Goal: Task Accomplishment & Management: Complete application form

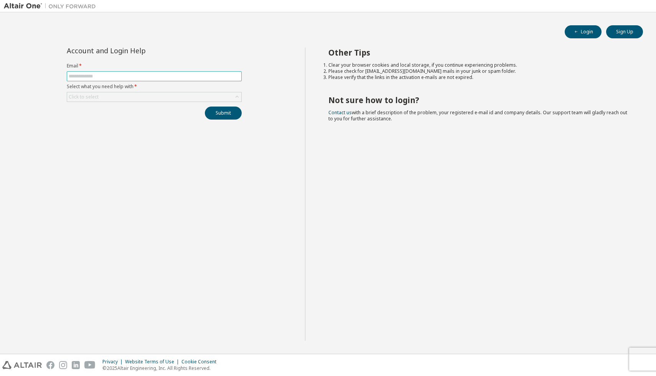
click at [213, 78] on input "text" at bounding box center [154, 76] width 171 height 6
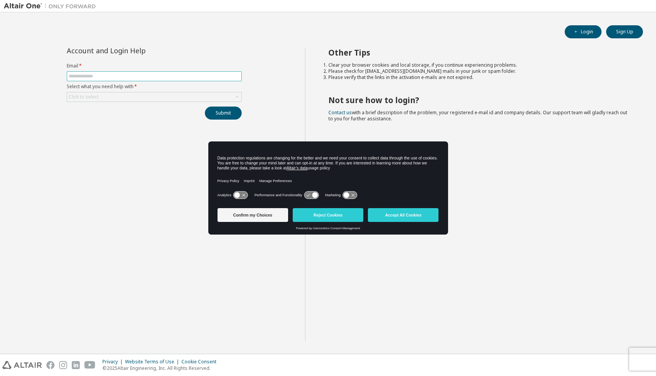
click at [207, 77] on input "text" at bounding box center [154, 76] width 171 height 6
type input "**********"
click at [144, 99] on div "Click to select" at bounding box center [154, 96] width 174 height 9
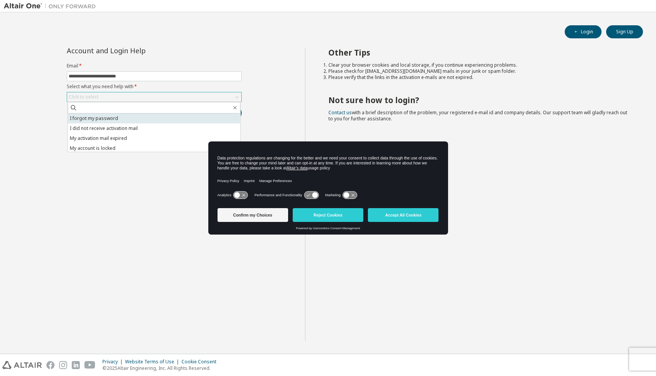
click at [133, 120] on li "I forgot my password" at bounding box center [154, 119] width 173 height 10
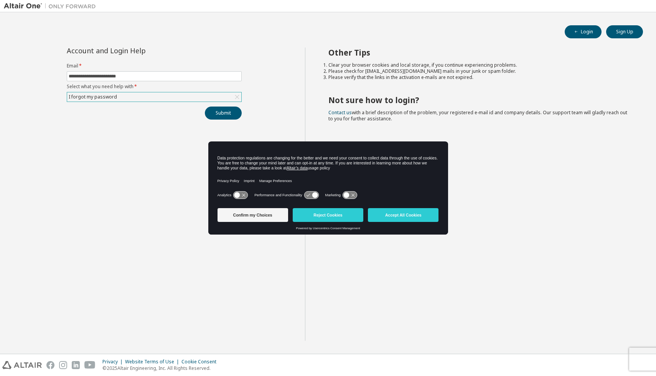
click at [205, 94] on div "I forgot my password" at bounding box center [154, 96] width 174 height 9
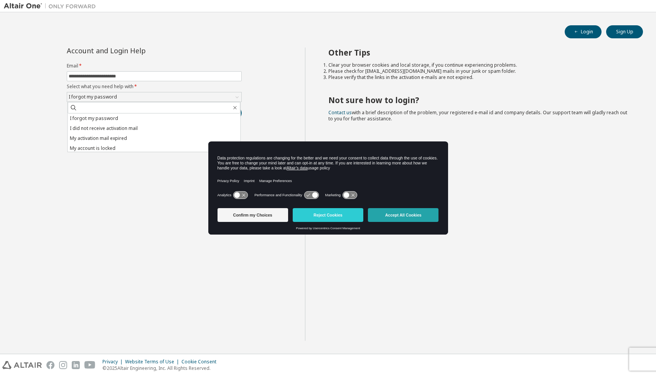
click at [394, 216] on button "Accept All Cookies" at bounding box center [403, 215] width 71 height 14
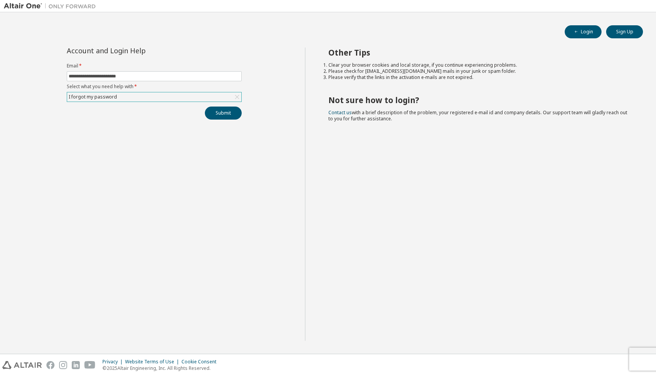
click at [178, 97] on div "I forgot my password" at bounding box center [154, 96] width 174 height 9
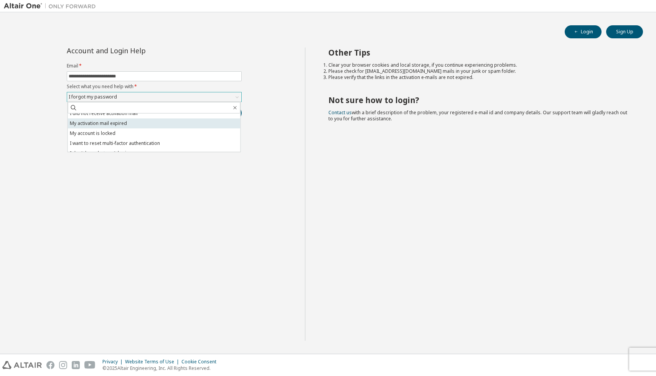
scroll to position [21, 0]
click at [161, 143] on li "I don't know but can't login" at bounding box center [154, 147] width 173 height 10
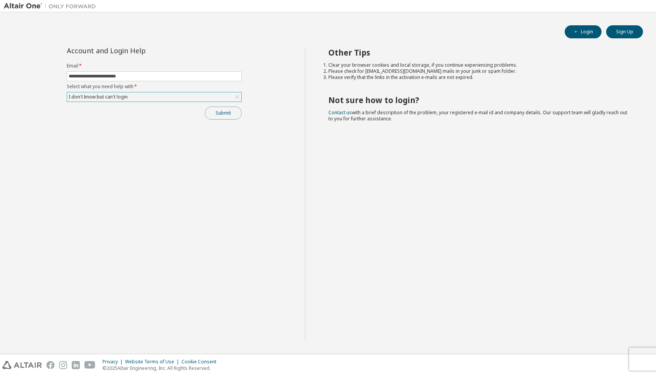
click at [224, 114] on button "Submit" at bounding box center [223, 113] width 37 height 13
click at [226, 113] on button "Submit" at bounding box center [223, 113] width 37 height 13
click at [213, 73] on input "**********" at bounding box center [154, 76] width 171 height 6
click at [157, 97] on div "I don't know but can't login" at bounding box center [154, 96] width 174 height 9
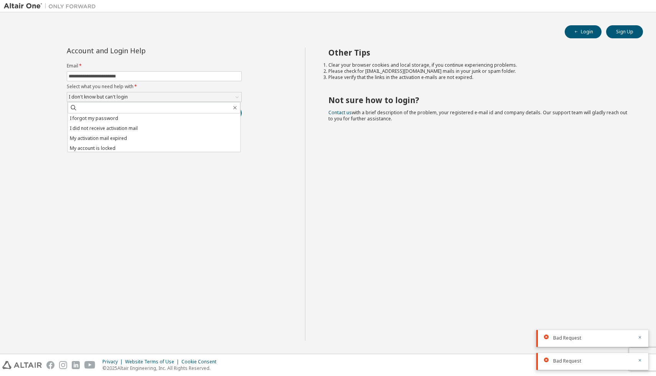
click at [279, 87] on div "**********" at bounding box center [154, 195] width 301 height 294
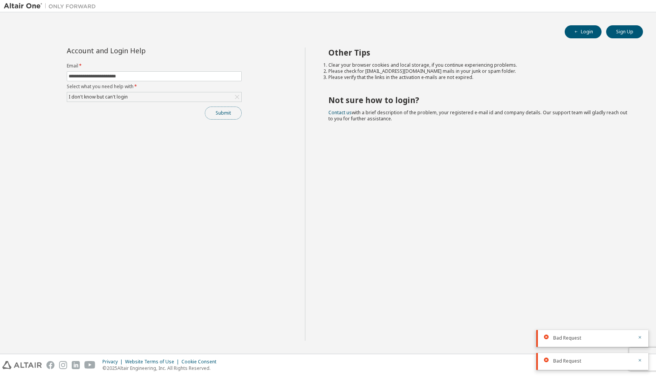
click at [215, 113] on button "Submit" at bounding box center [223, 113] width 37 height 13
click at [625, 31] on button "Sign Up" at bounding box center [624, 31] width 37 height 13
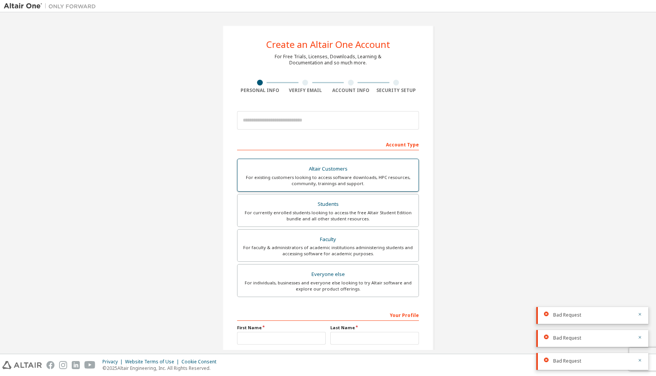
scroll to position [67, 0]
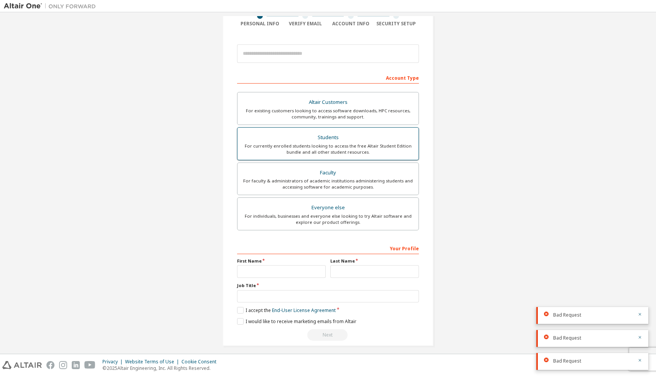
click at [342, 144] on div "For currently enrolled students looking to access the free Altair Student Editi…" at bounding box center [328, 149] width 172 height 12
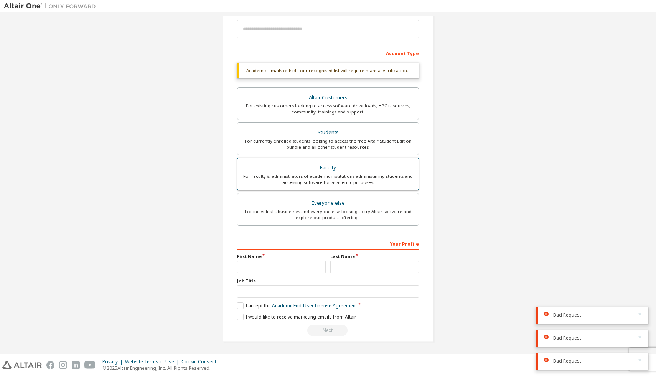
scroll to position [92, 0]
click at [283, 260] on input "text" at bounding box center [281, 266] width 89 height 13
type input "*****"
click at [362, 274] on div "Your Profile First Name ***** Last Name Job Title Please provide State/Province…" at bounding box center [328, 286] width 182 height 99
type input "******"
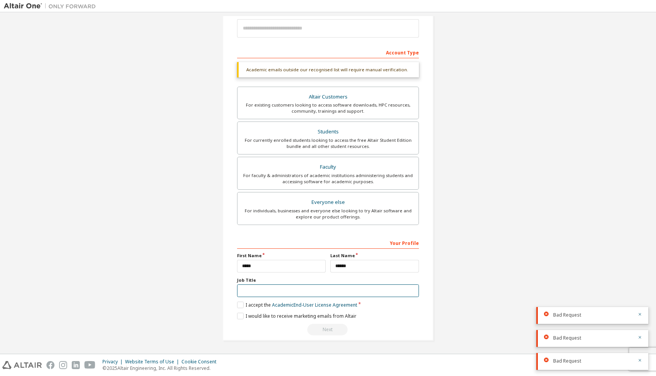
click at [331, 289] on input "text" at bounding box center [328, 291] width 182 height 13
type input "*******"
click at [242, 304] on label "I accept the Academic End-User License Agreement" at bounding box center [297, 305] width 120 height 7
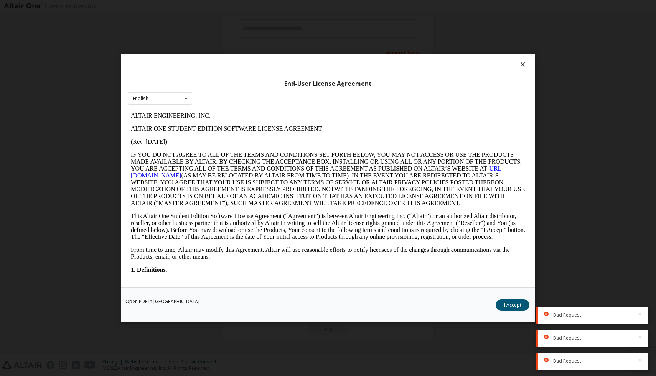
scroll to position [0, 0]
click at [516, 314] on div "Open PDF in New Tab I Accept" at bounding box center [328, 304] width 414 height 35
click at [513, 307] on button "I Accept" at bounding box center [513, 305] width 34 height 12
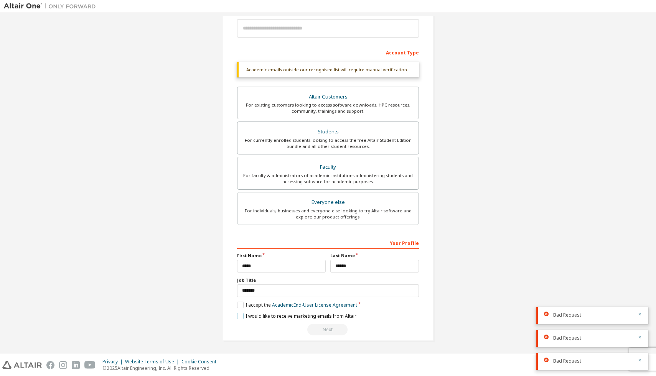
click at [237, 316] on label "I would like to receive marketing emails from Altair" at bounding box center [296, 316] width 119 height 7
click at [237, 313] on label "I would like to receive marketing emails from Altair" at bounding box center [296, 316] width 119 height 7
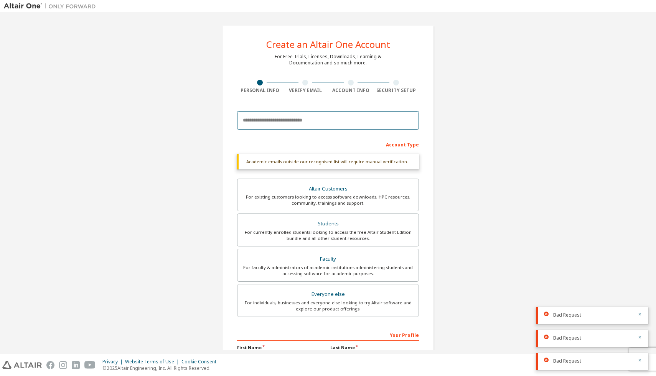
click at [309, 124] on input "email" at bounding box center [328, 120] width 182 height 18
type input "**********"
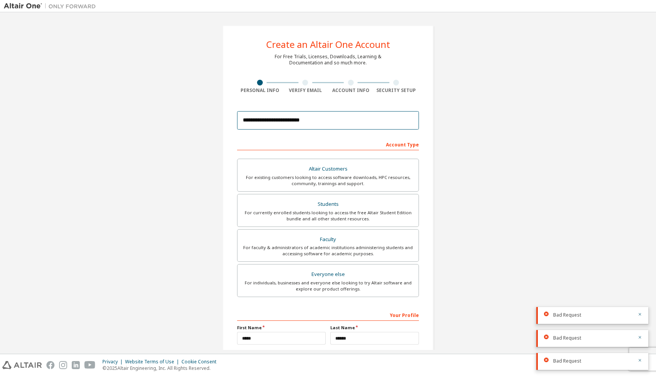
scroll to position [72, 0]
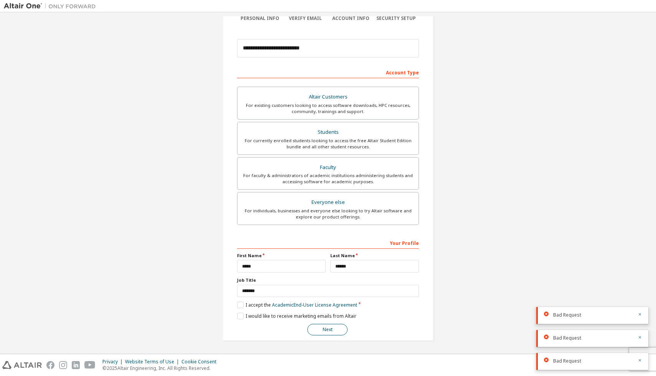
click at [335, 333] on button "Next" at bounding box center [327, 330] width 40 height 12
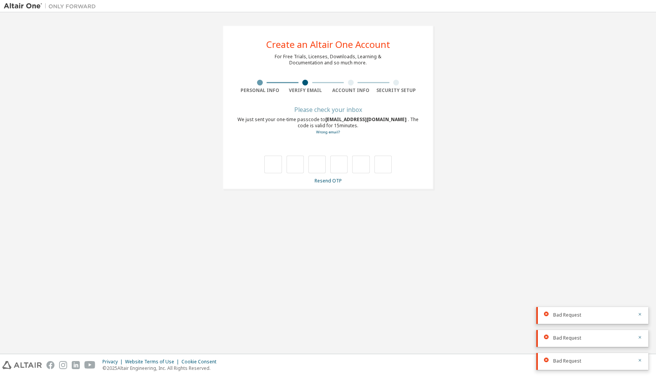
scroll to position [0, 0]
click at [640, 315] on icon "button" at bounding box center [640, 314] width 5 height 5
click at [640, 324] on div "Bad Request" at bounding box center [592, 332] width 112 height 17
click at [639, 336] on icon "button" at bounding box center [640, 337] width 5 height 5
click at [640, 357] on div "Bad Request" at bounding box center [592, 361] width 112 height 17
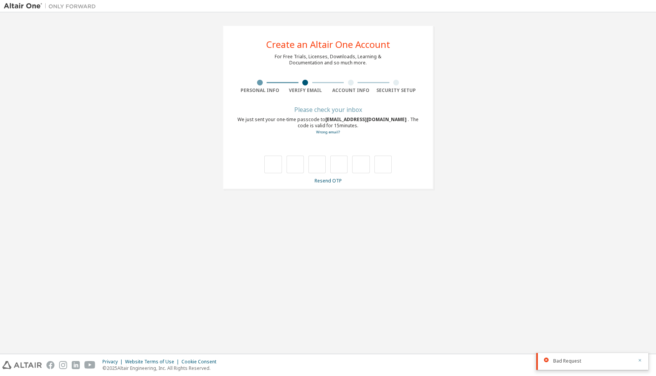
click at [640, 360] on icon "button" at bounding box center [640, 360] width 5 height 5
click at [277, 167] on input "text" at bounding box center [272, 165] width 17 height 18
type input "*"
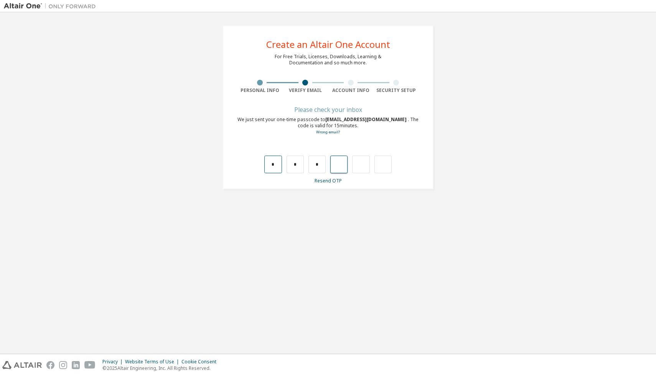
type input "*"
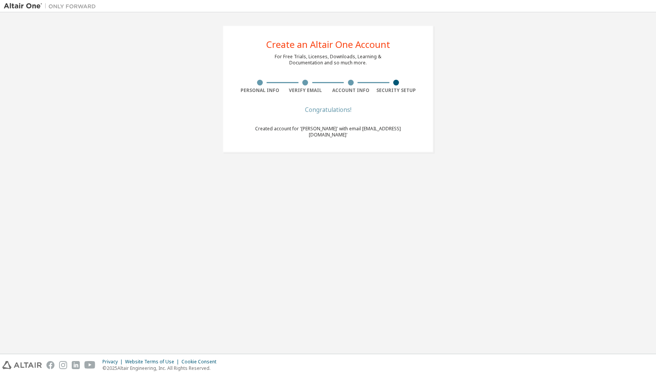
click at [398, 82] on div at bounding box center [396, 83] width 6 height 6
